Goal: Information Seeking & Learning: Learn about a topic

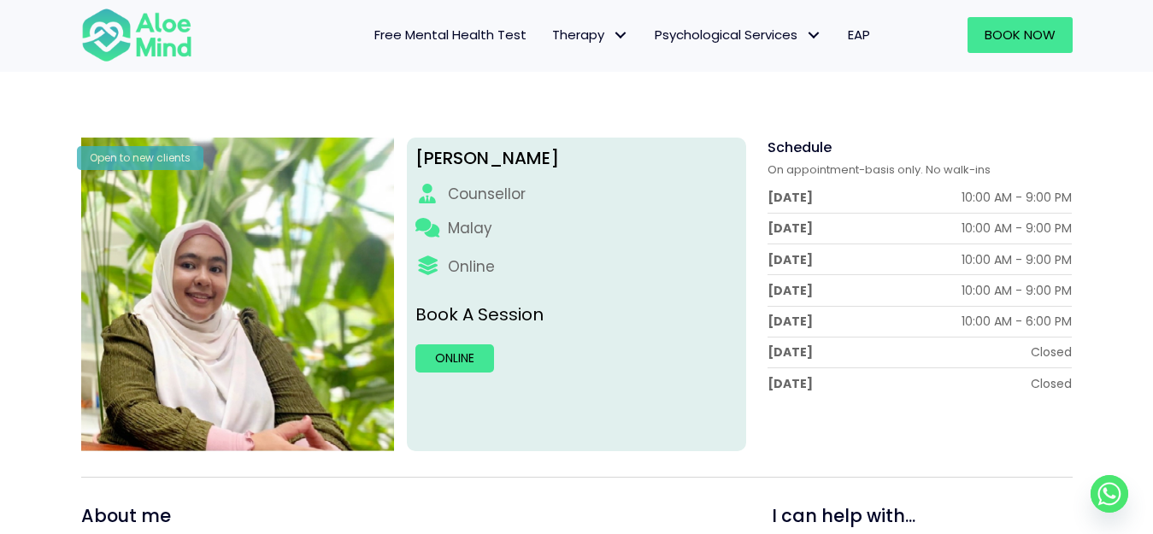
scroll to position [171, 0]
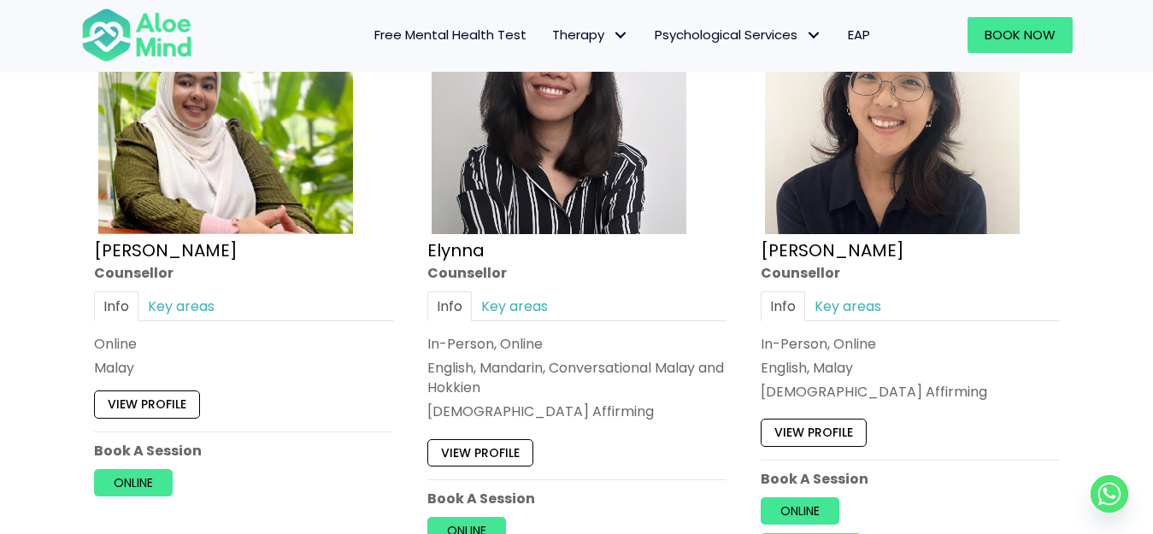
scroll to position [1704, 0]
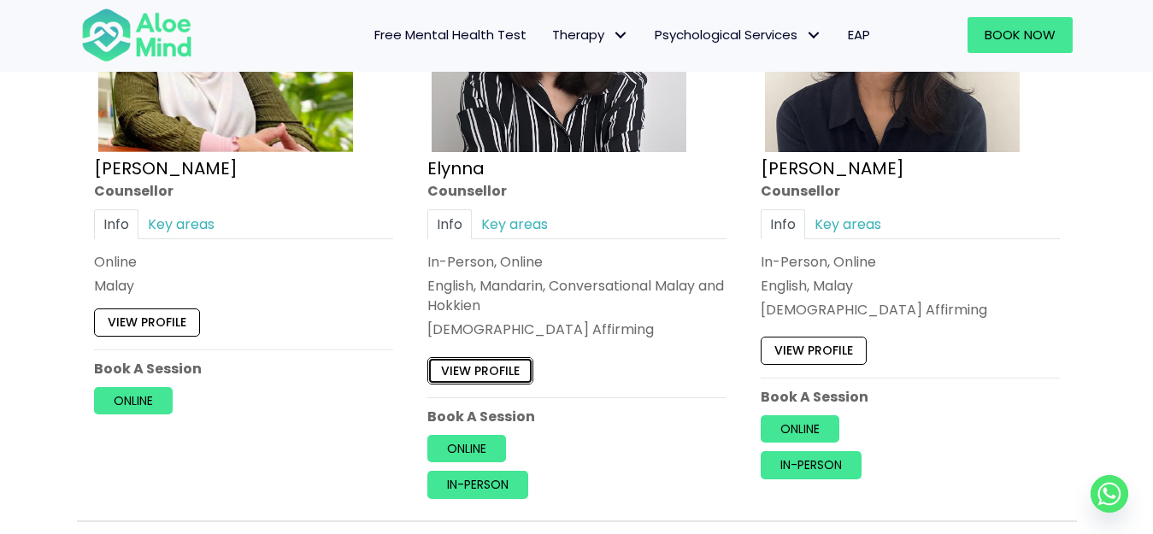
click at [494, 368] on link "View profile" at bounding box center [480, 370] width 106 height 27
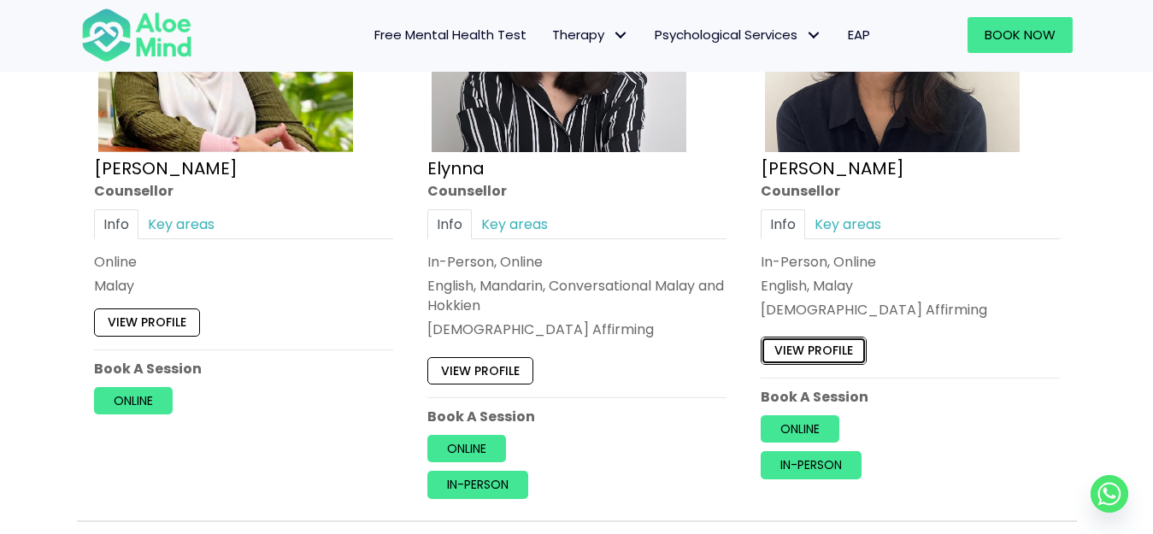
click at [821, 356] on link "View profile" at bounding box center [814, 351] width 106 height 27
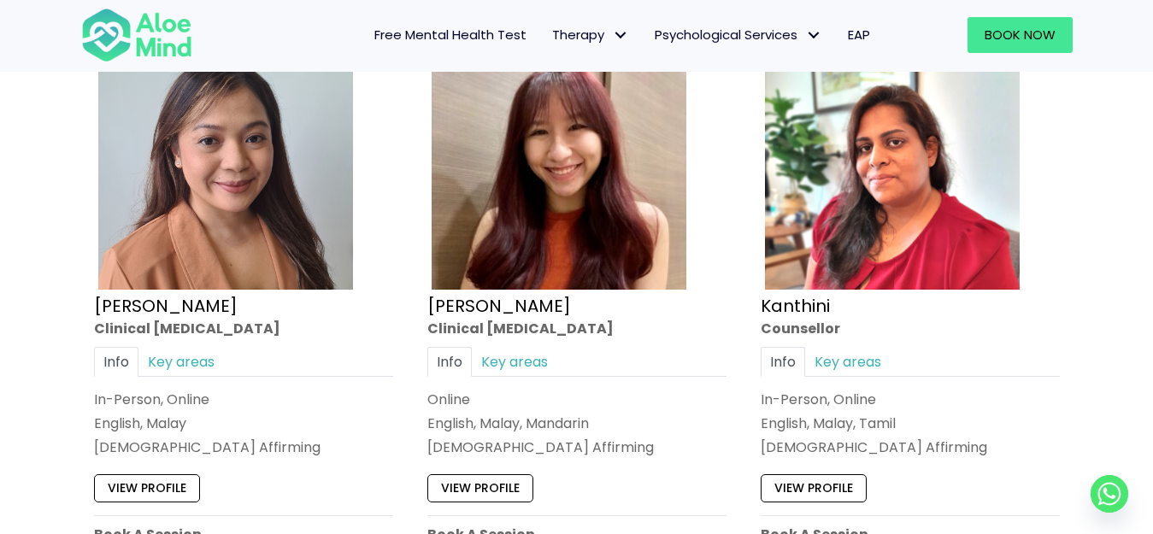
scroll to position [2302, 0]
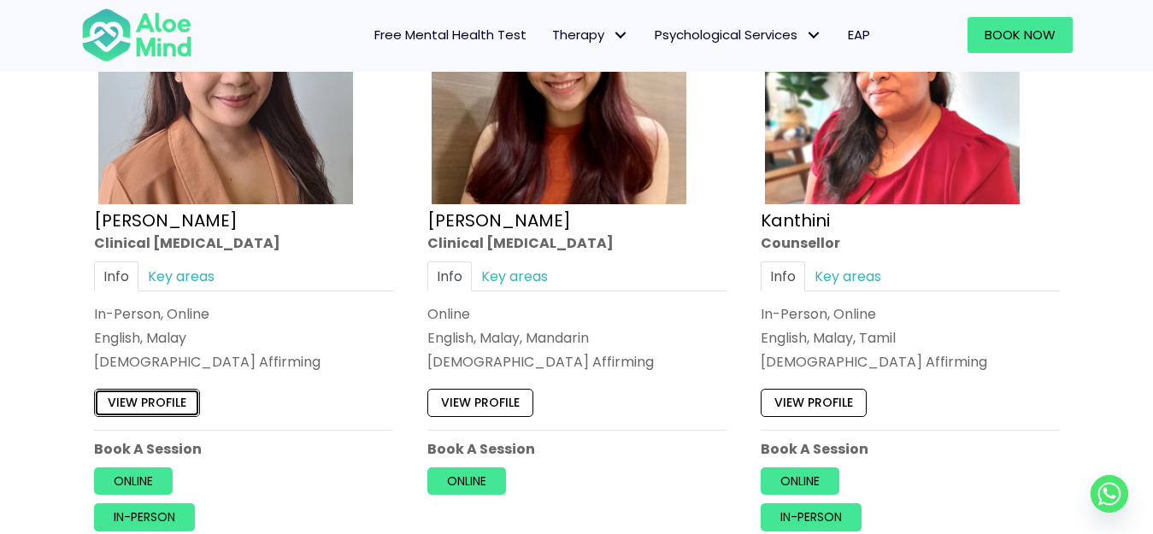
click at [140, 410] on link "View profile" at bounding box center [147, 402] width 106 height 27
click at [498, 407] on link "View profile" at bounding box center [480, 402] width 106 height 27
click at [804, 406] on link "View profile" at bounding box center [814, 402] width 106 height 27
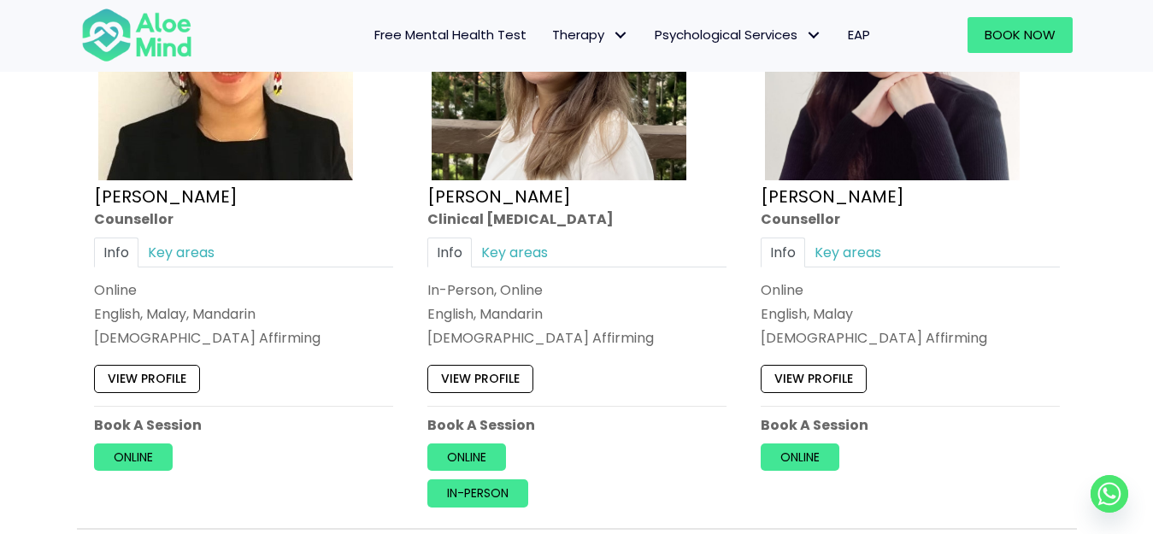
scroll to position [2986, 0]
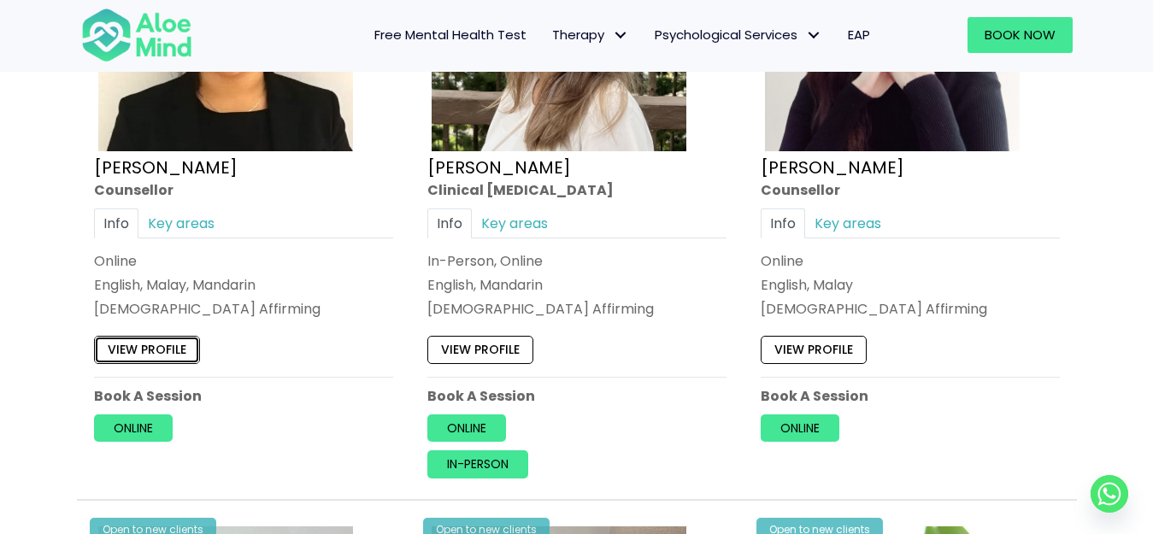
click at [163, 345] on link "View profile" at bounding box center [147, 349] width 106 height 27
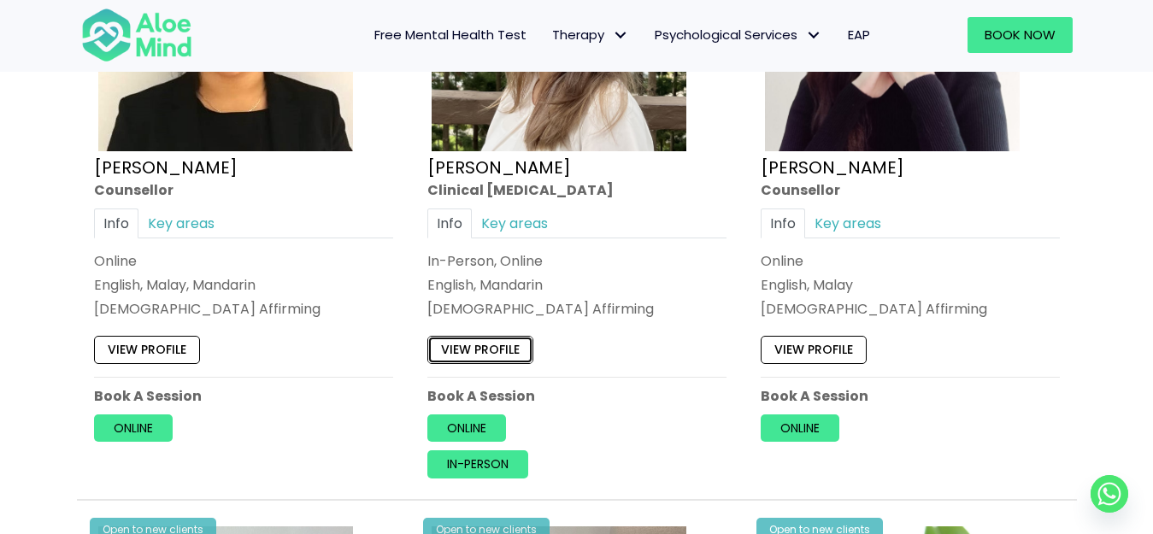
click at [498, 341] on link "View profile" at bounding box center [480, 349] width 106 height 27
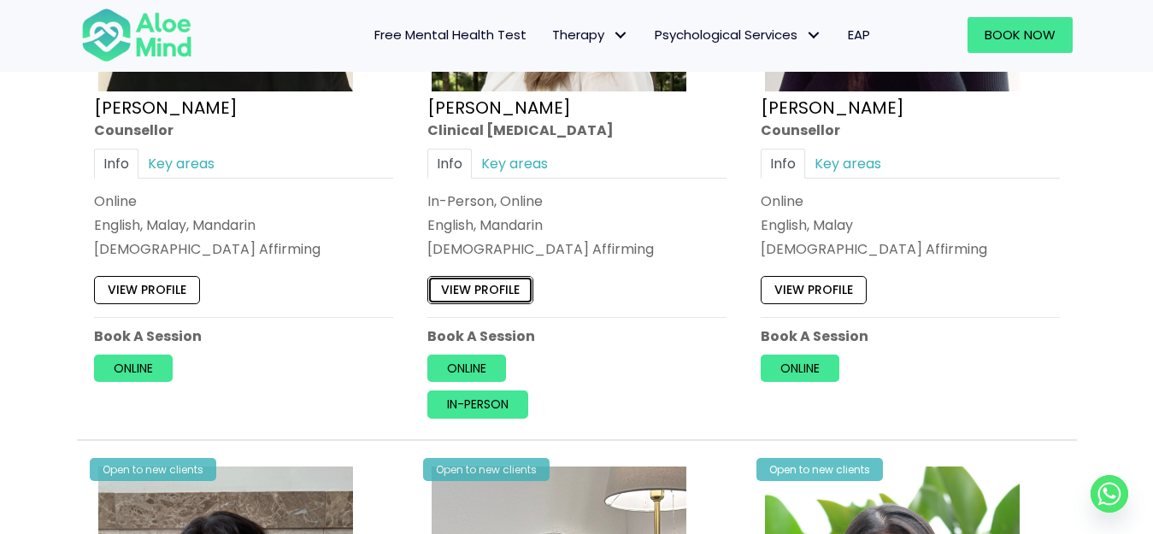
scroll to position [3072, 0]
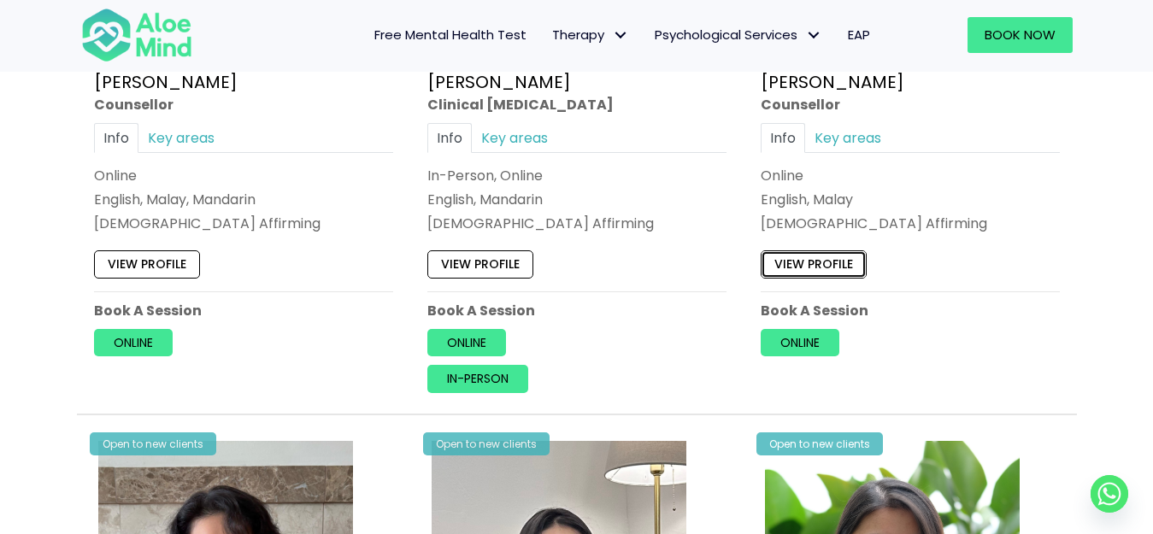
click at [849, 267] on link "View profile" at bounding box center [814, 263] width 106 height 27
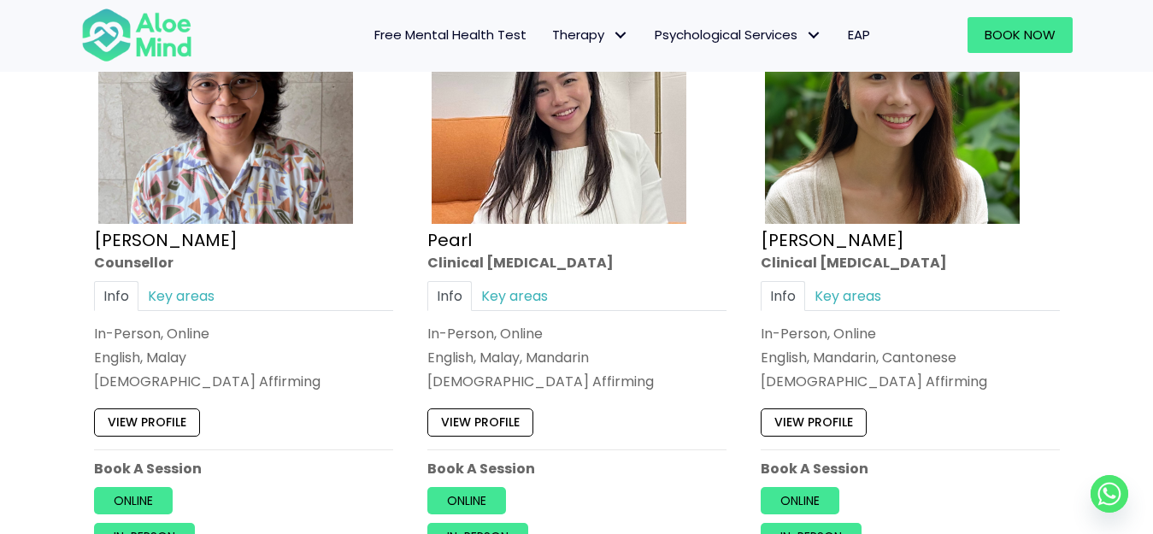
scroll to position [3585, 0]
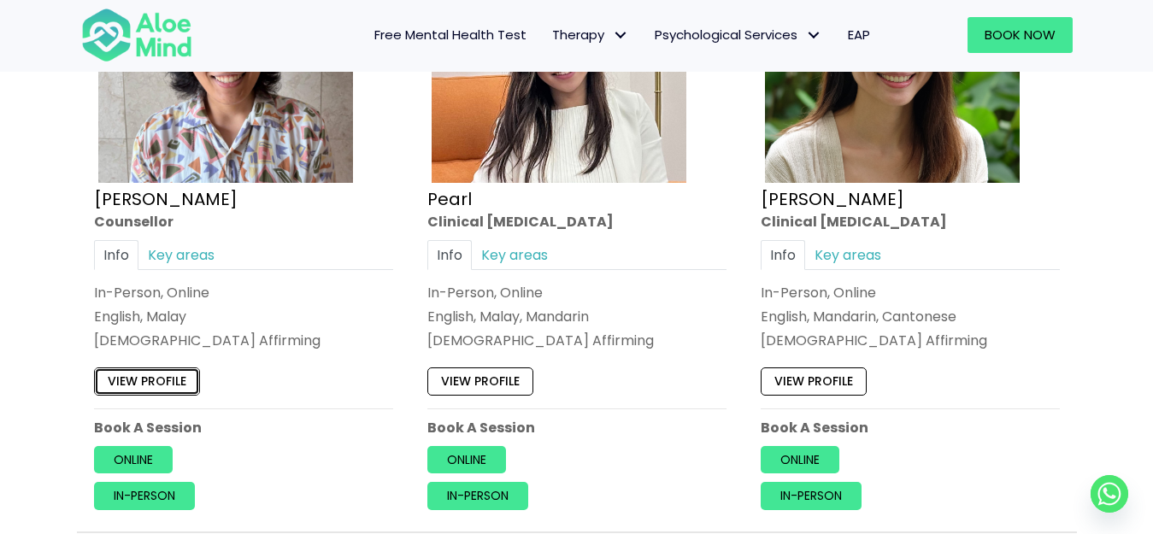
click at [162, 385] on link "View profile" at bounding box center [147, 381] width 106 height 27
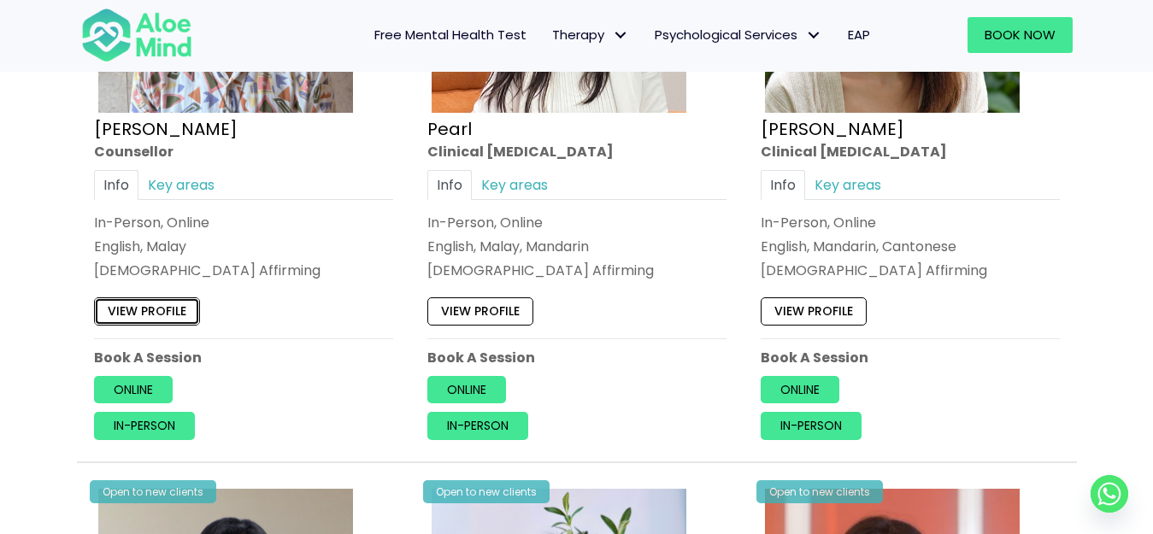
scroll to position [3670, 0]
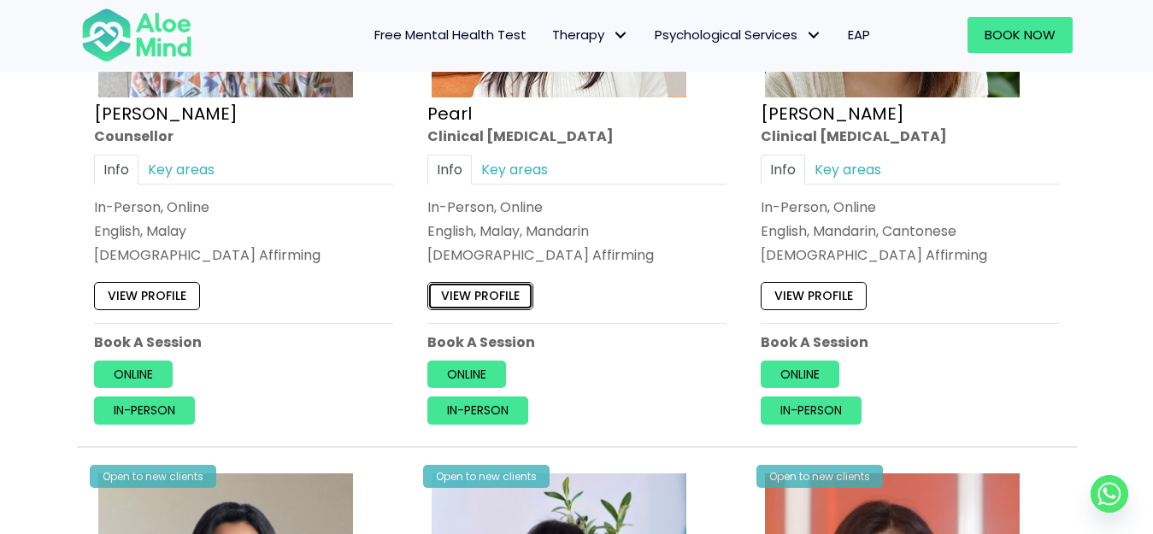
click at [502, 308] on link "View profile" at bounding box center [480, 296] width 106 height 27
click at [783, 284] on link "View profile" at bounding box center [814, 296] width 106 height 27
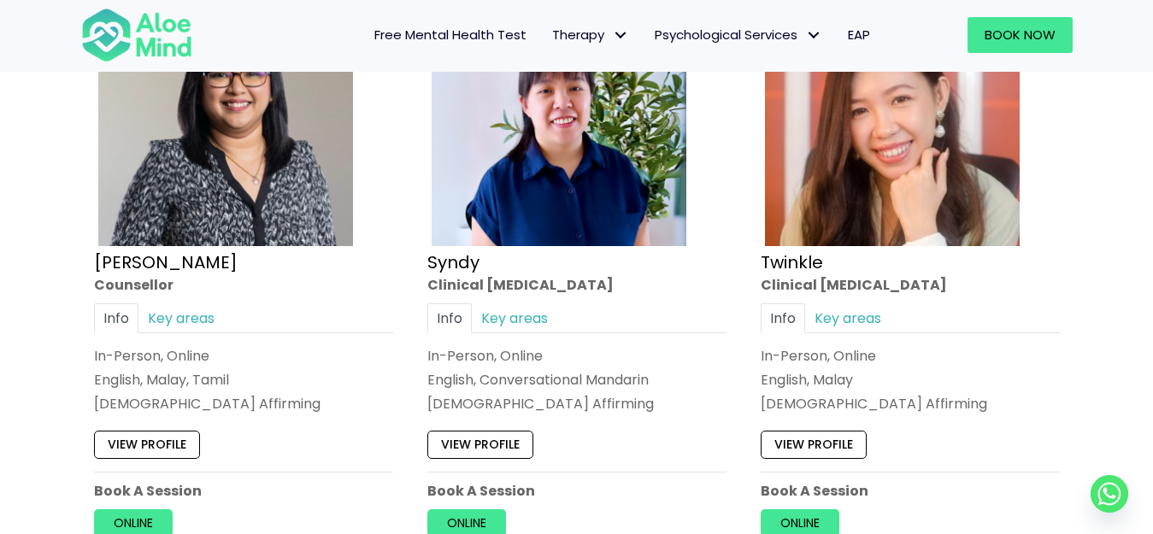
scroll to position [4183, 0]
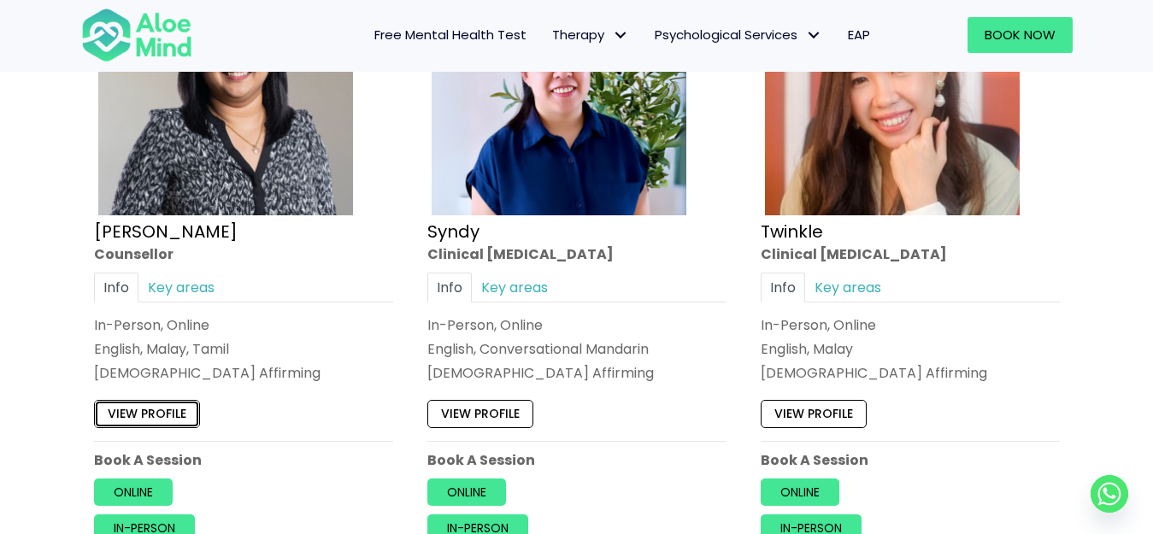
click at [169, 416] on link "View profile" at bounding box center [147, 413] width 106 height 27
click at [486, 416] on link "View profile" at bounding box center [480, 413] width 106 height 27
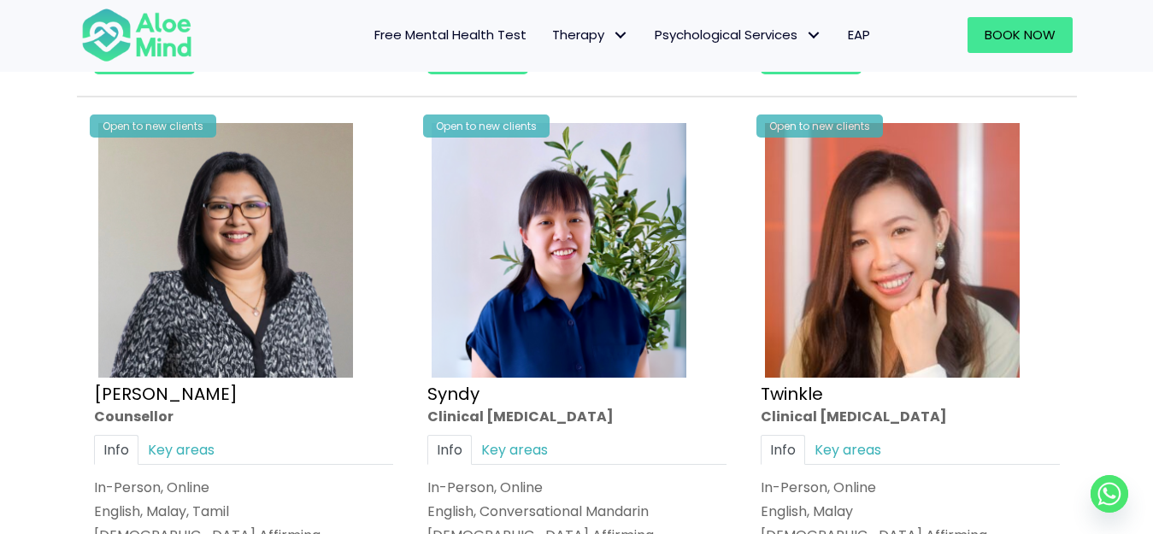
scroll to position [4012, 0]
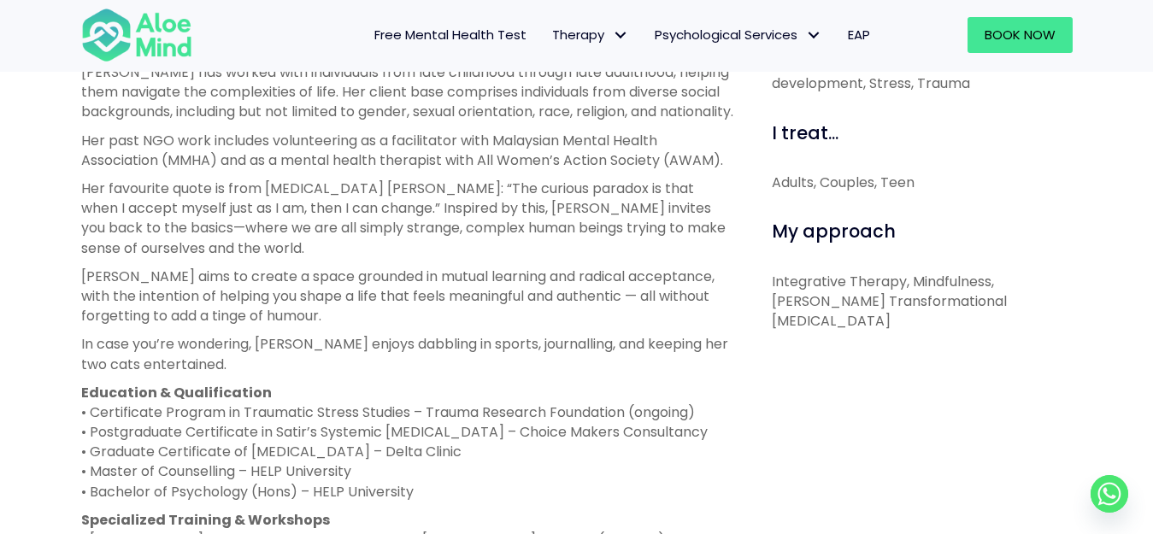
scroll to position [855, 0]
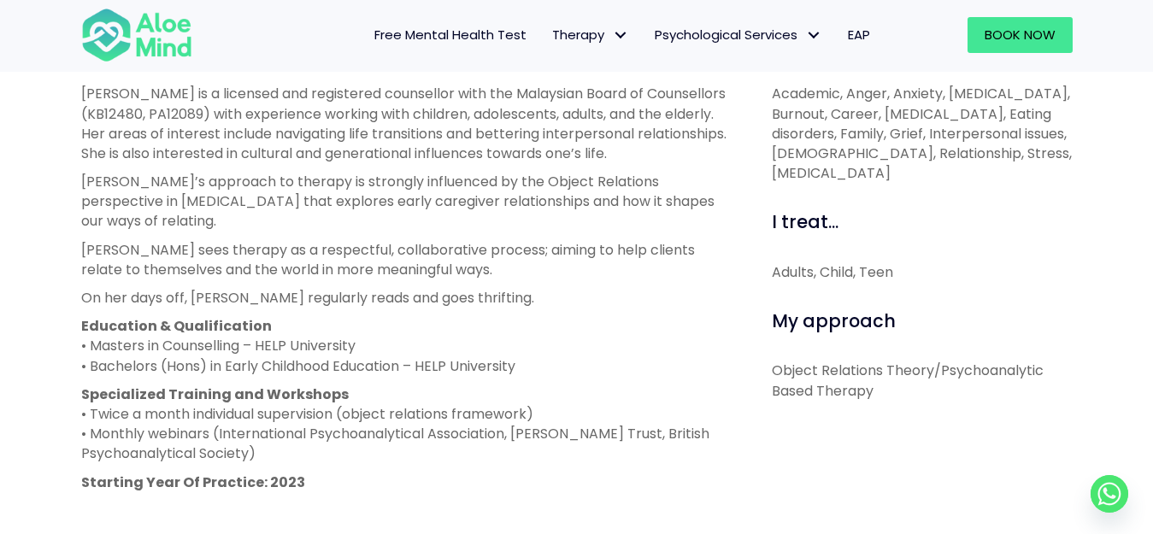
scroll to position [684, 0]
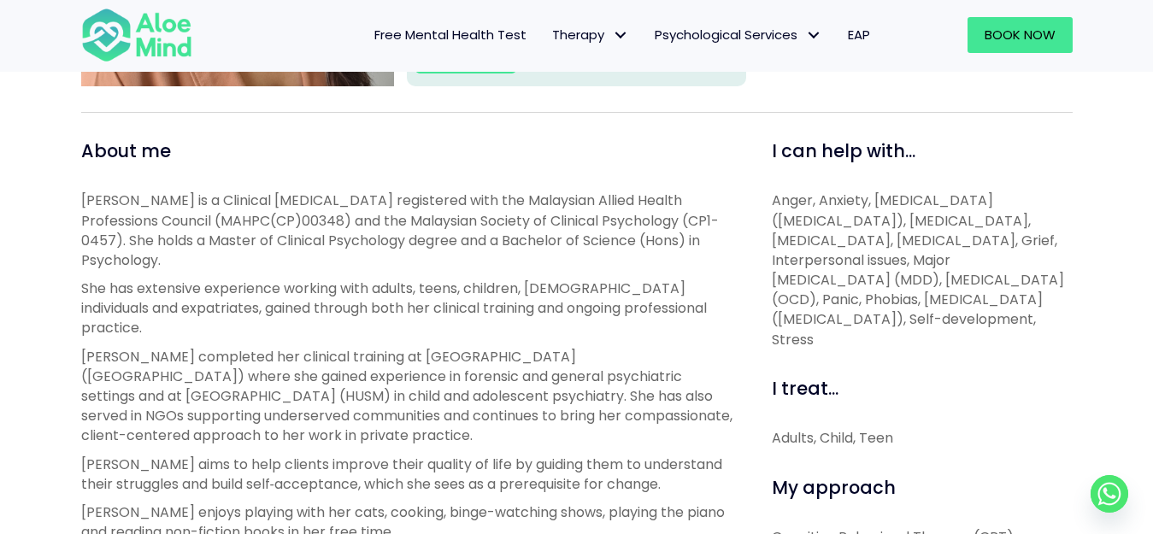
scroll to position [513, 0]
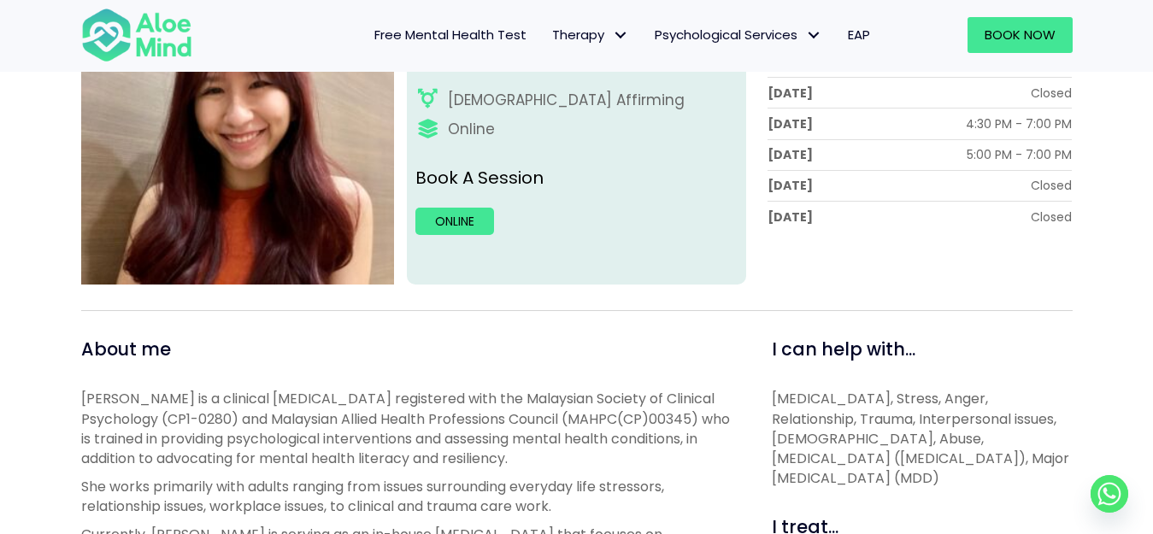
scroll to position [342, 0]
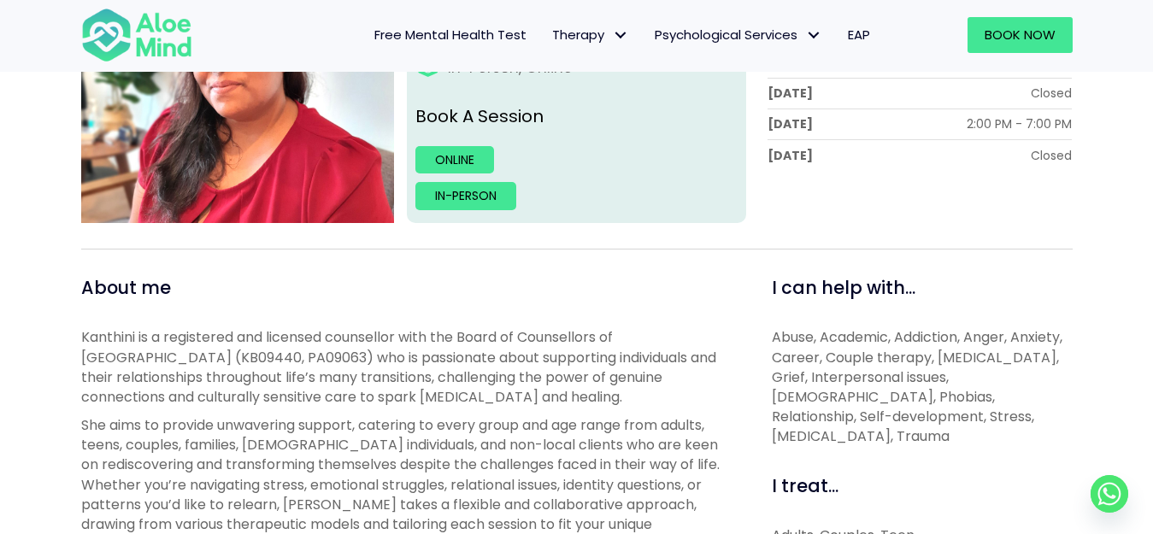
scroll to position [513, 0]
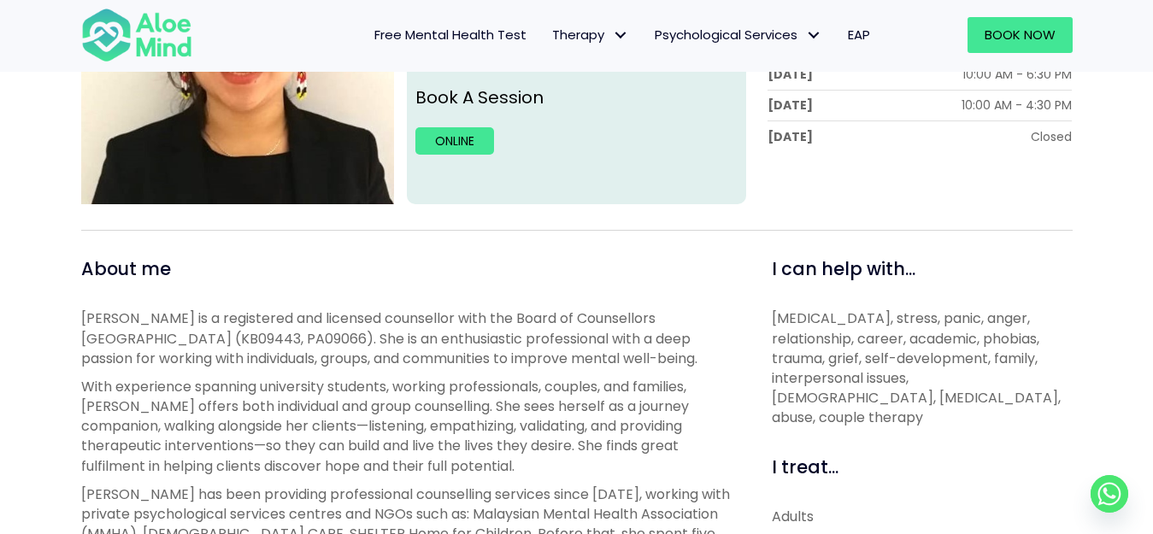
scroll to position [427, 0]
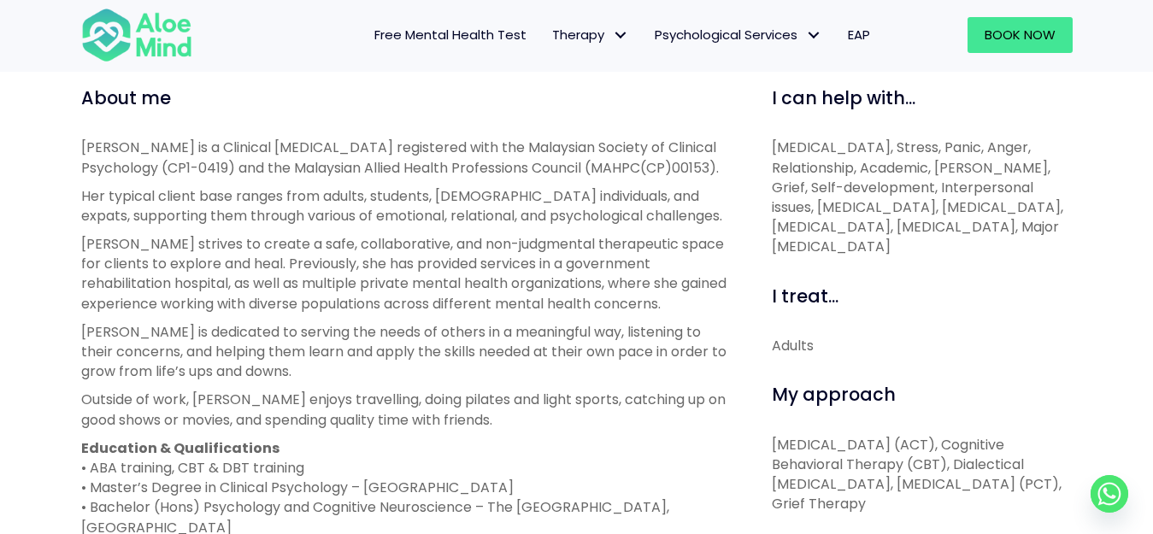
scroll to position [598, 0]
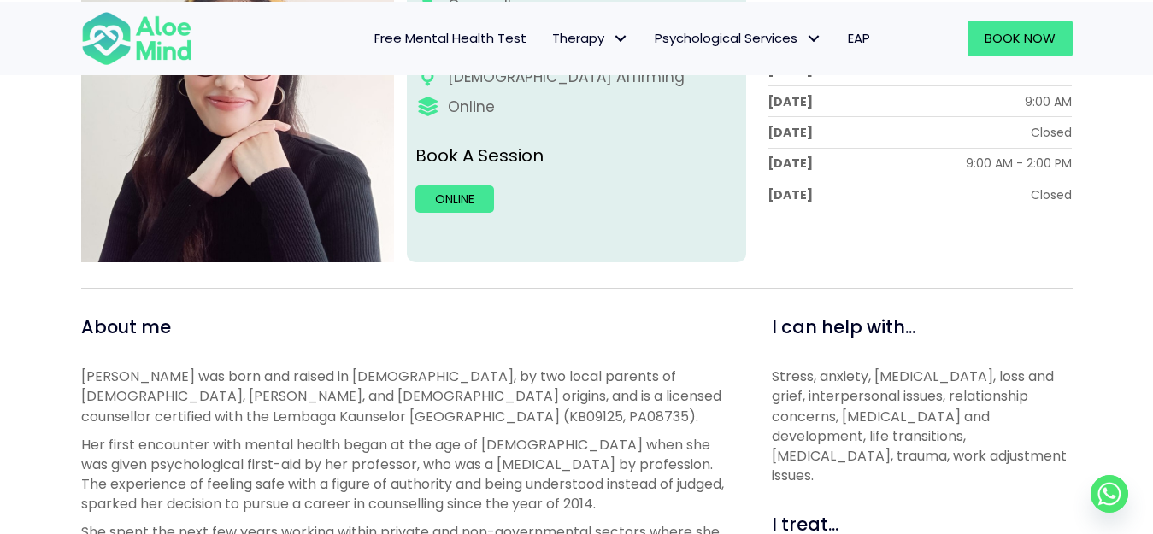
scroll to position [339, 0]
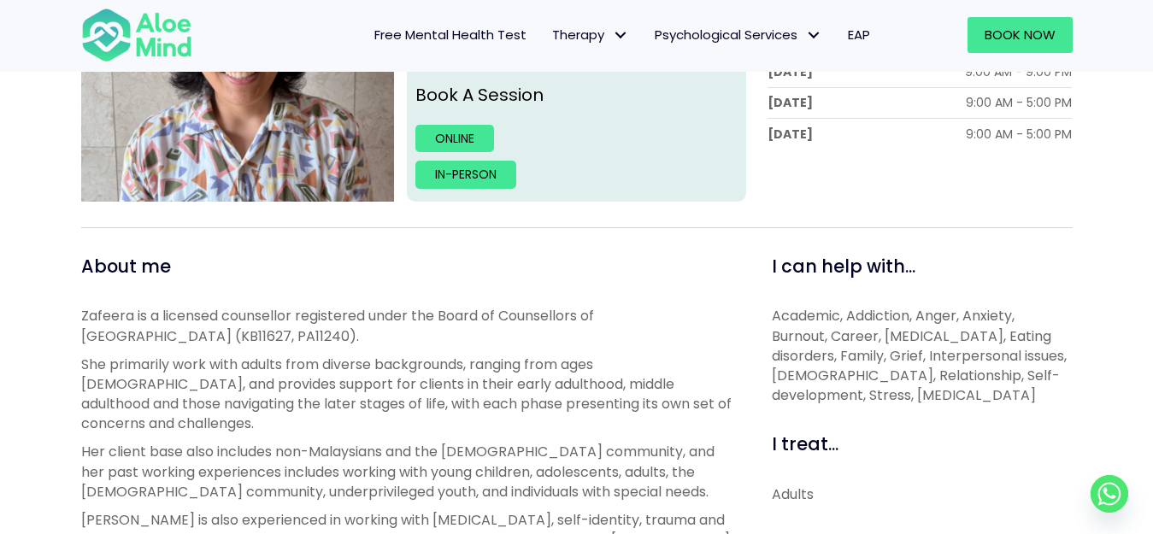
scroll to position [340, 0]
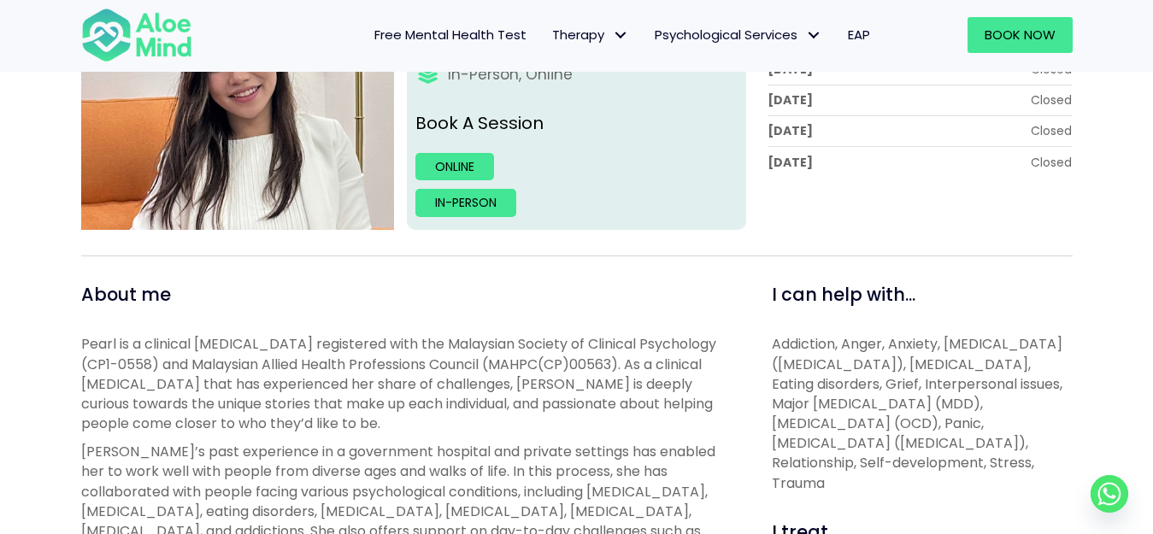
scroll to position [427, 0]
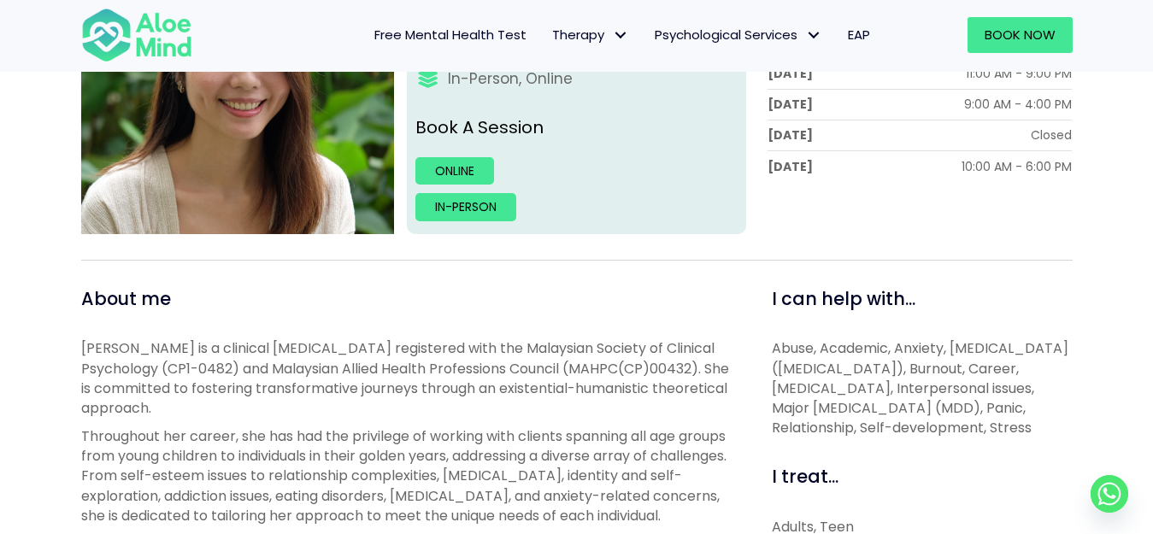
scroll to position [427, 0]
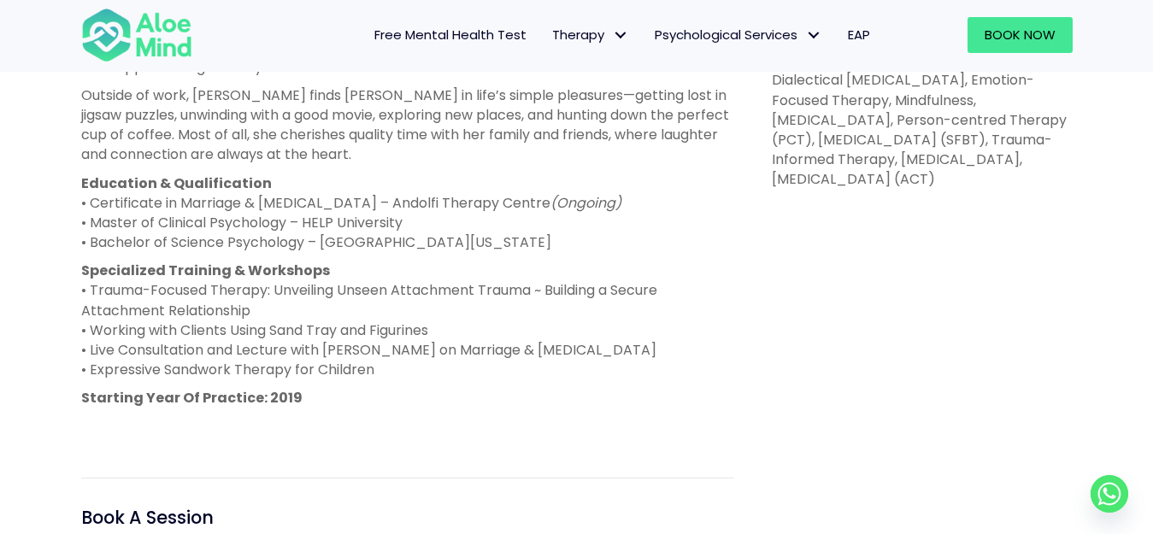
scroll to position [1022, 0]
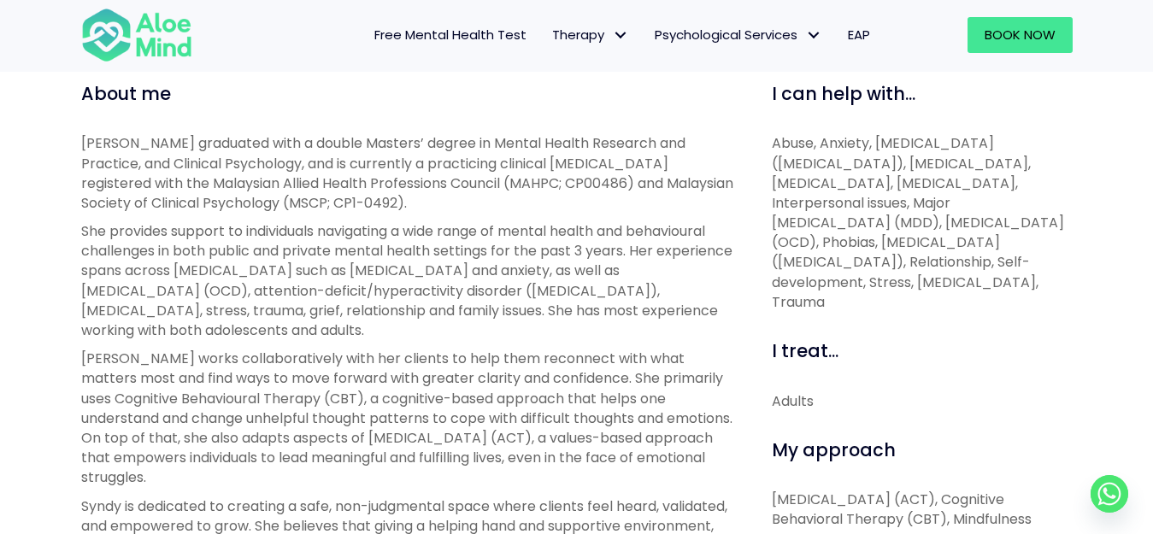
scroll to position [684, 0]
